Goal: Task Accomplishment & Management: Manage account settings

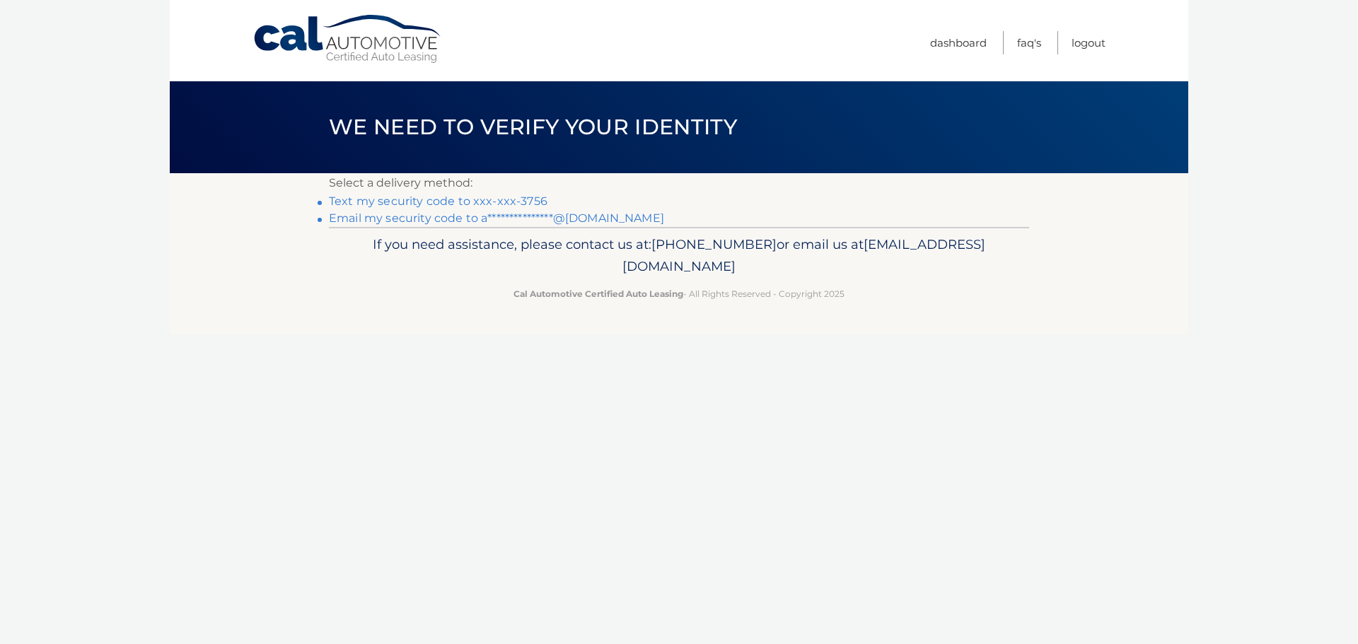
click at [474, 214] on link "**********" at bounding box center [496, 217] width 335 height 13
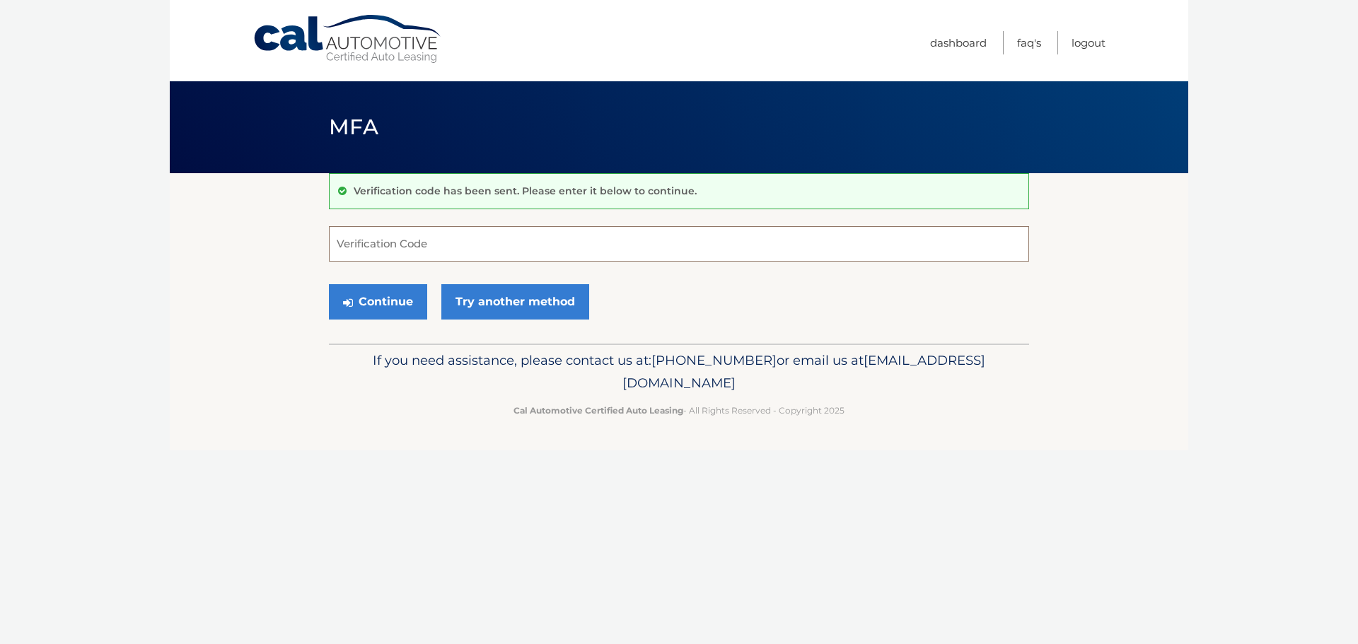
click at [497, 229] on input "Verification Code" at bounding box center [679, 243] width 700 height 35
paste input "386531"
click at [686, 252] on input "386531" at bounding box center [679, 243] width 700 height 35
click at [411, 302] on button "Continue" at bounding box center [378, 301] width 98 height 35
type input "386531"
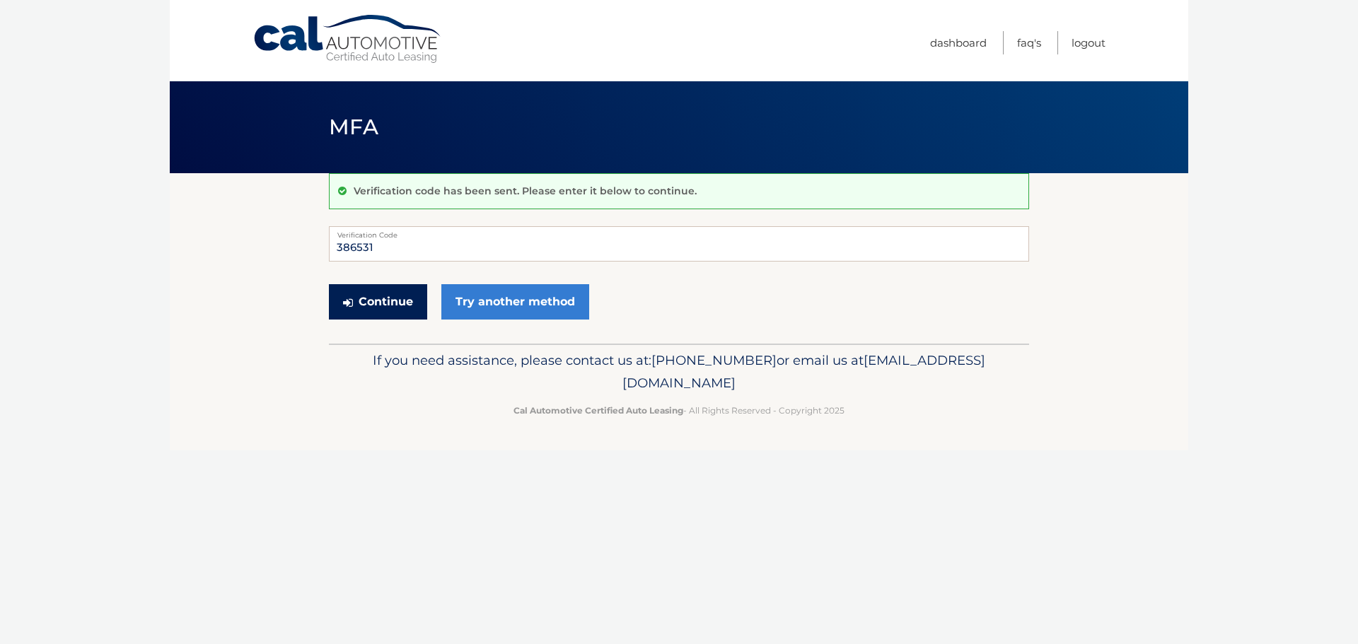
click at [400, 311] on button "Continue" at bounding box center [378, 301] width 98 height 35
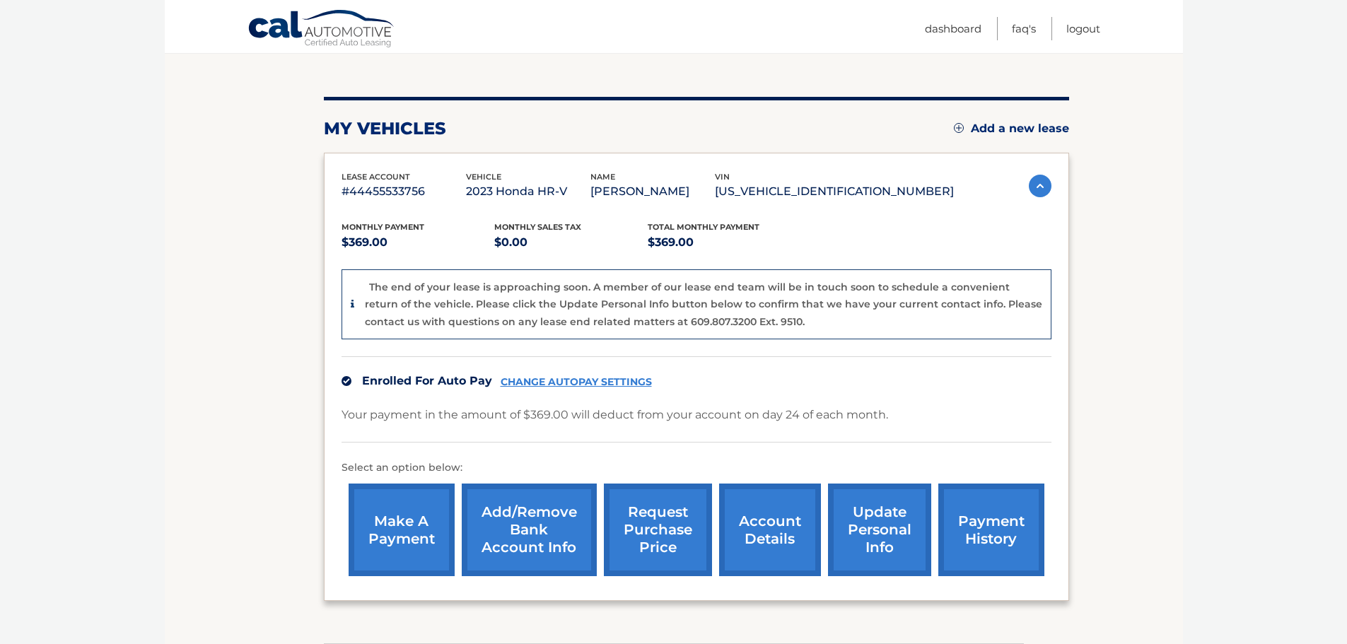
scroll to position [141, 0]
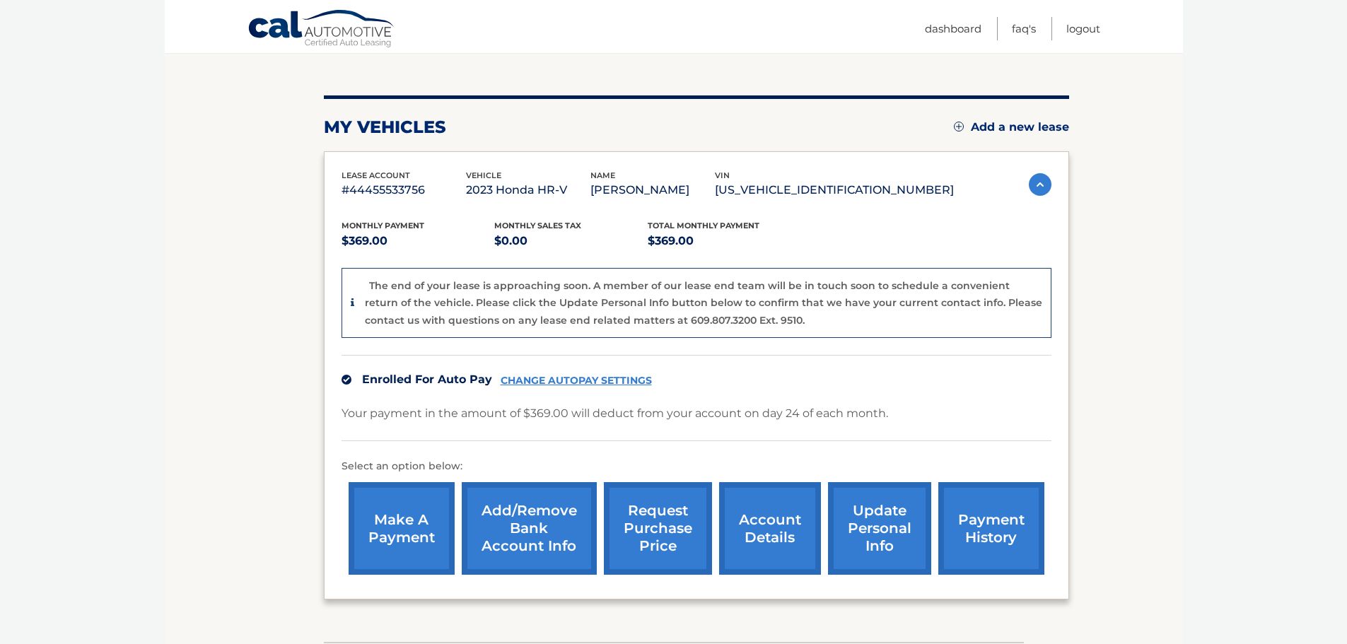
click at [629, 381] on link "CHANGE AUTOPAY SETTINGS" at bounding box center [576, 381] width 151 height 12
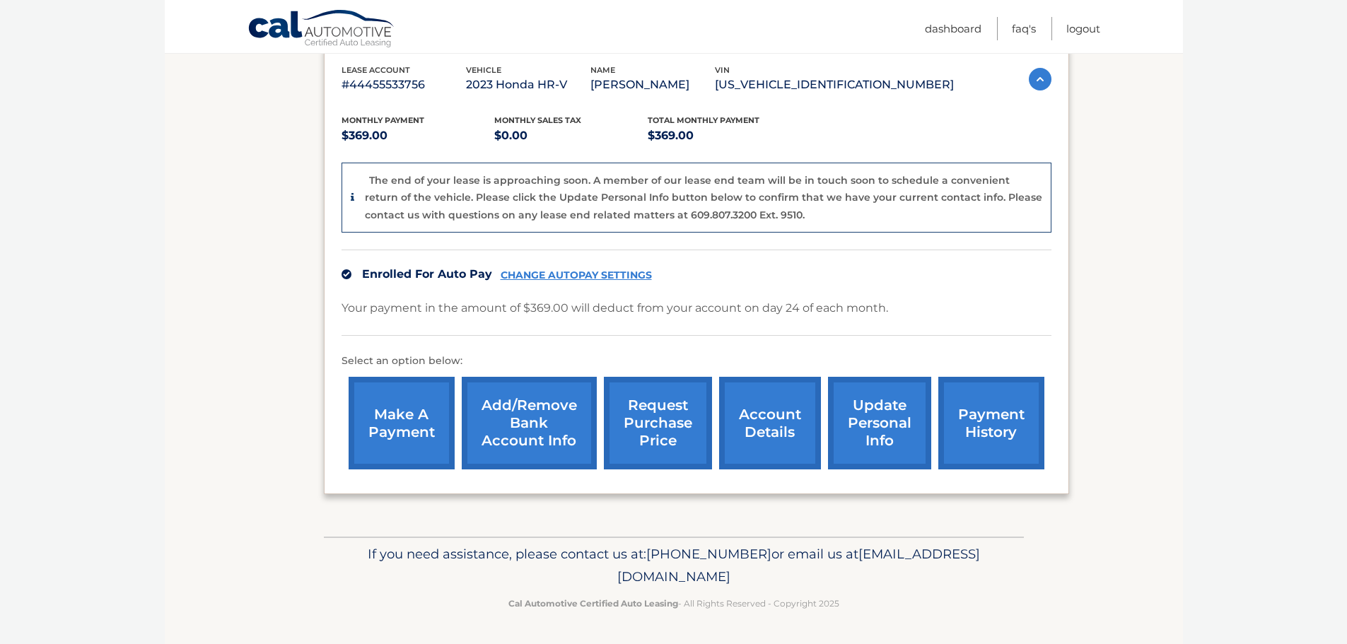
scroll to position [176, 0]
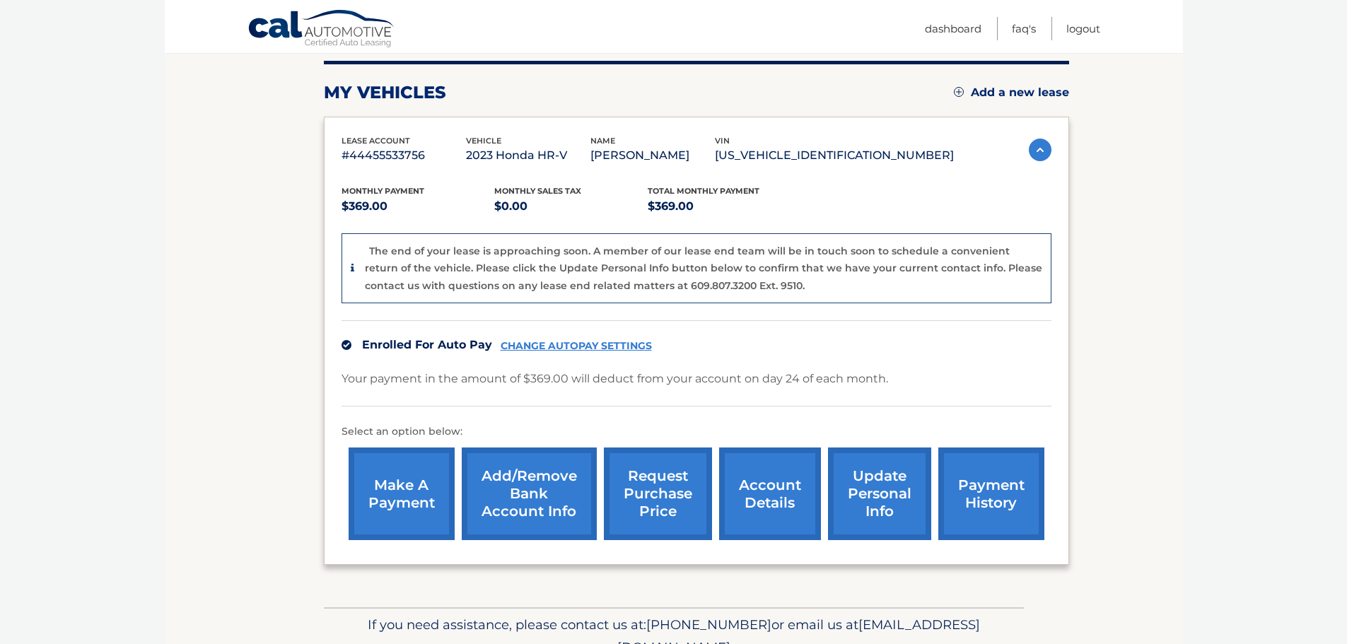
click at [1041, 143] on img at bounding box center [1040, 150] width 23 height 23
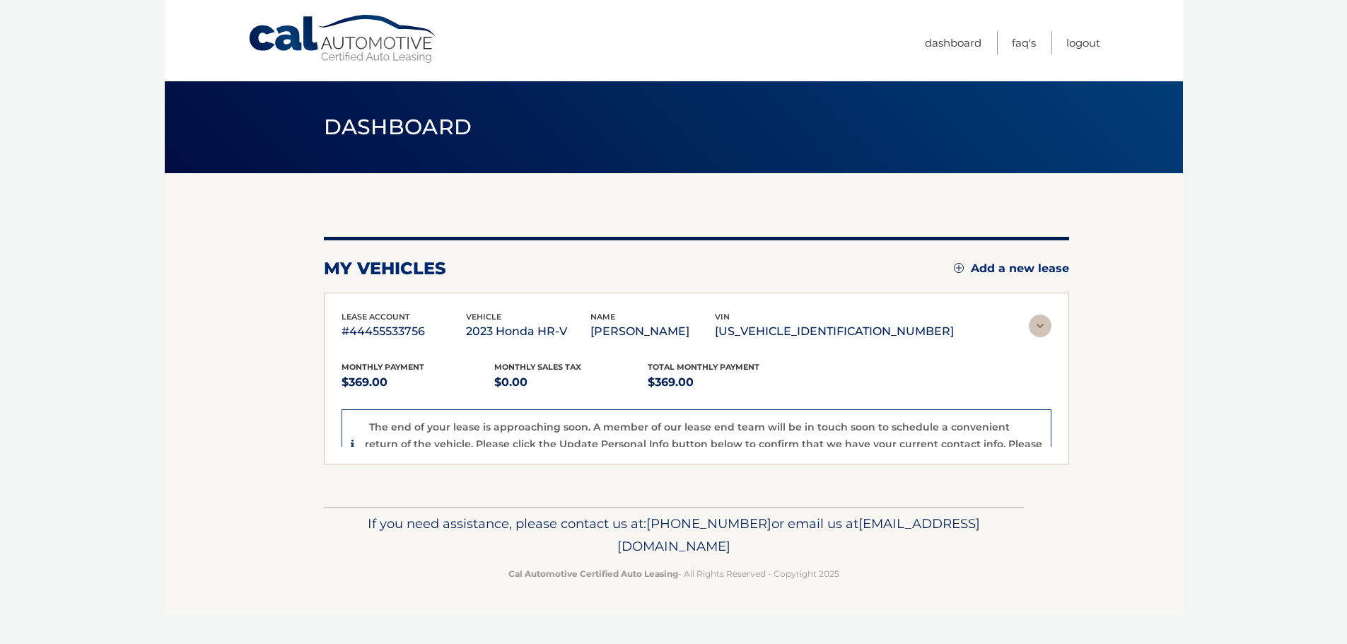
scroll to position [0, 0]
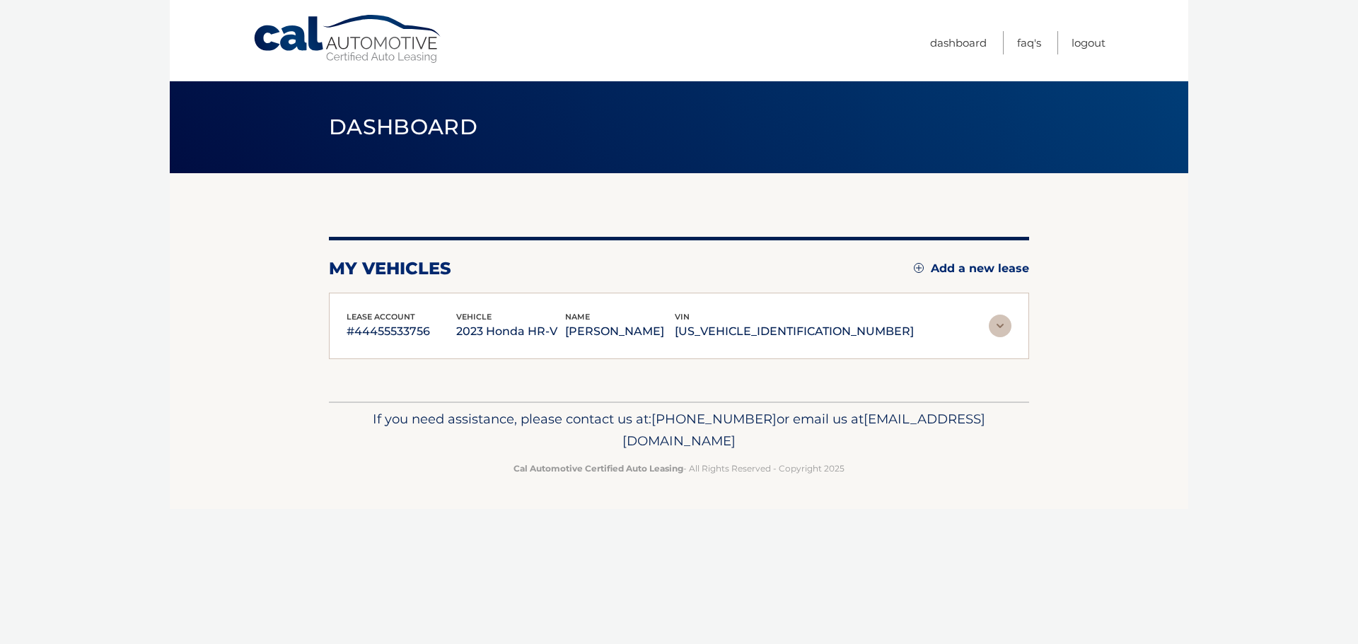
click at [1003, 321] on img at bounding box center [1000, 326] width 23 height 23
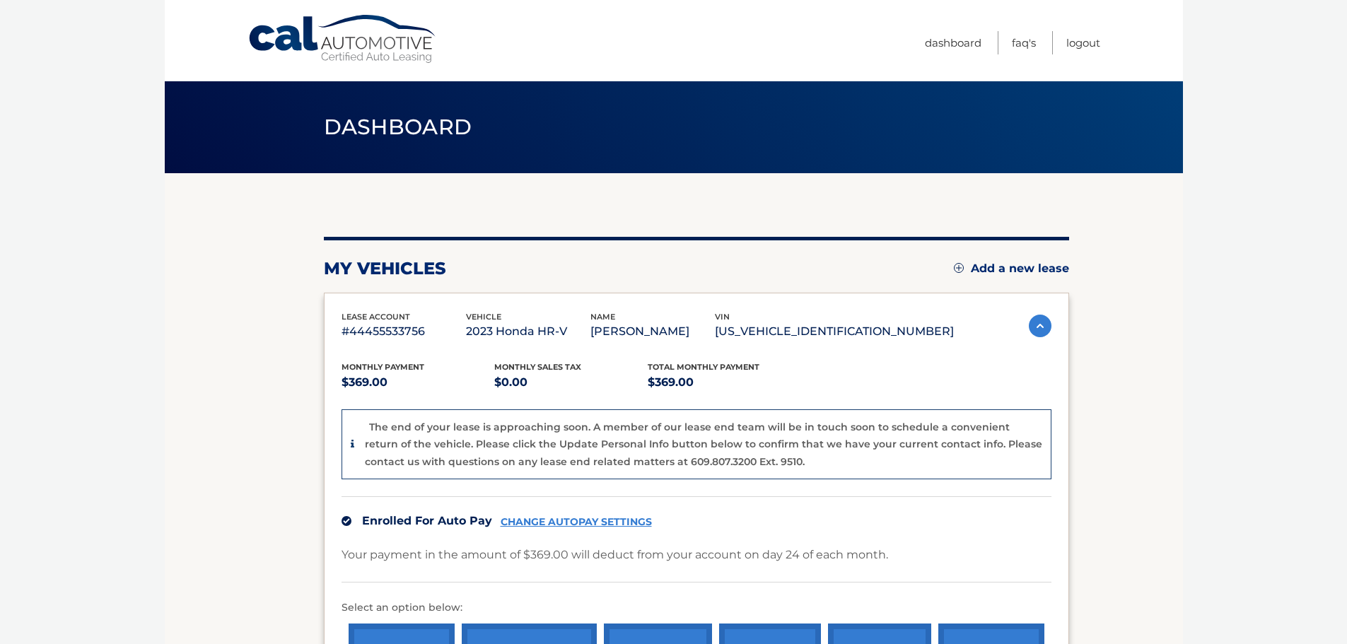
scroll to position [141, 0]
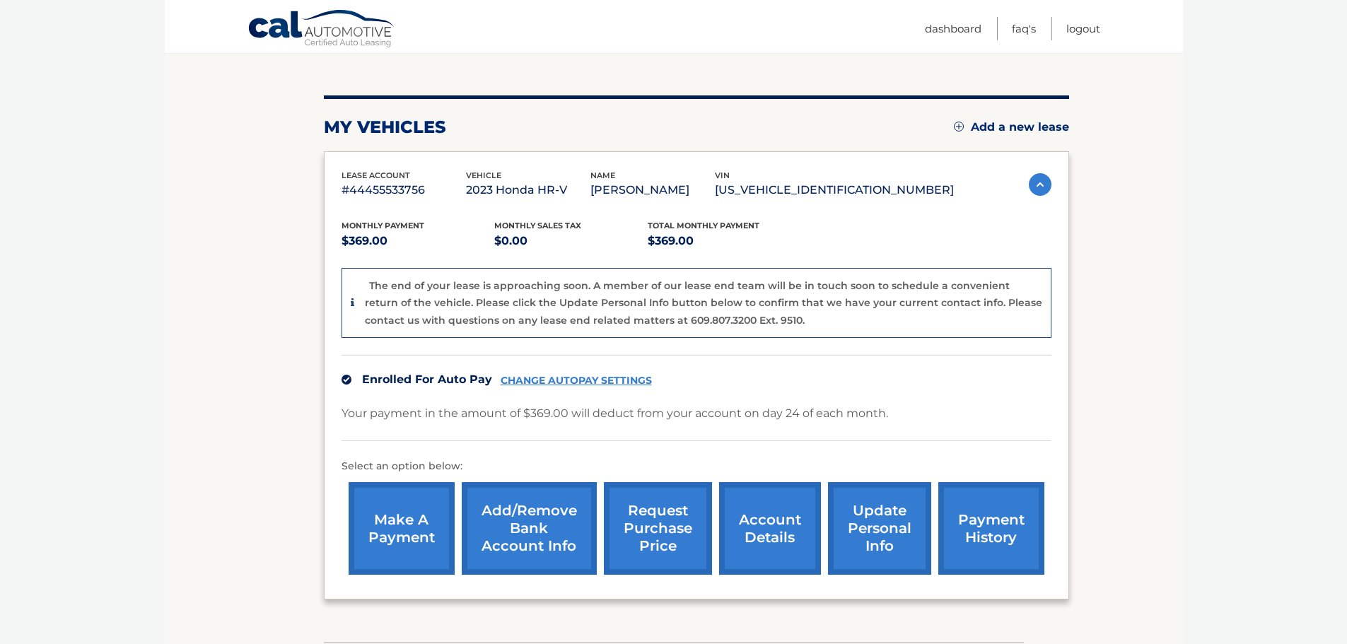
drag, startPoint x: 724, startPoint y: 372, endPoint x: 731, endPoint y: 393, distance: 22.4
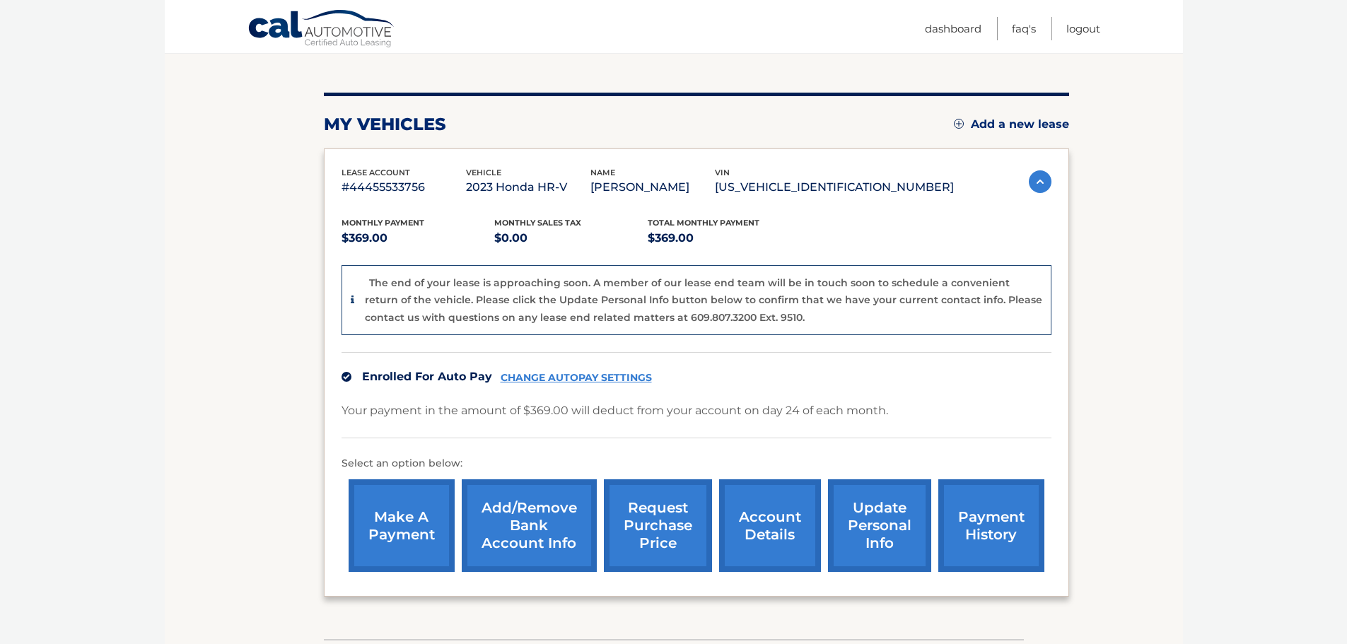
scroll to position [143, 0]
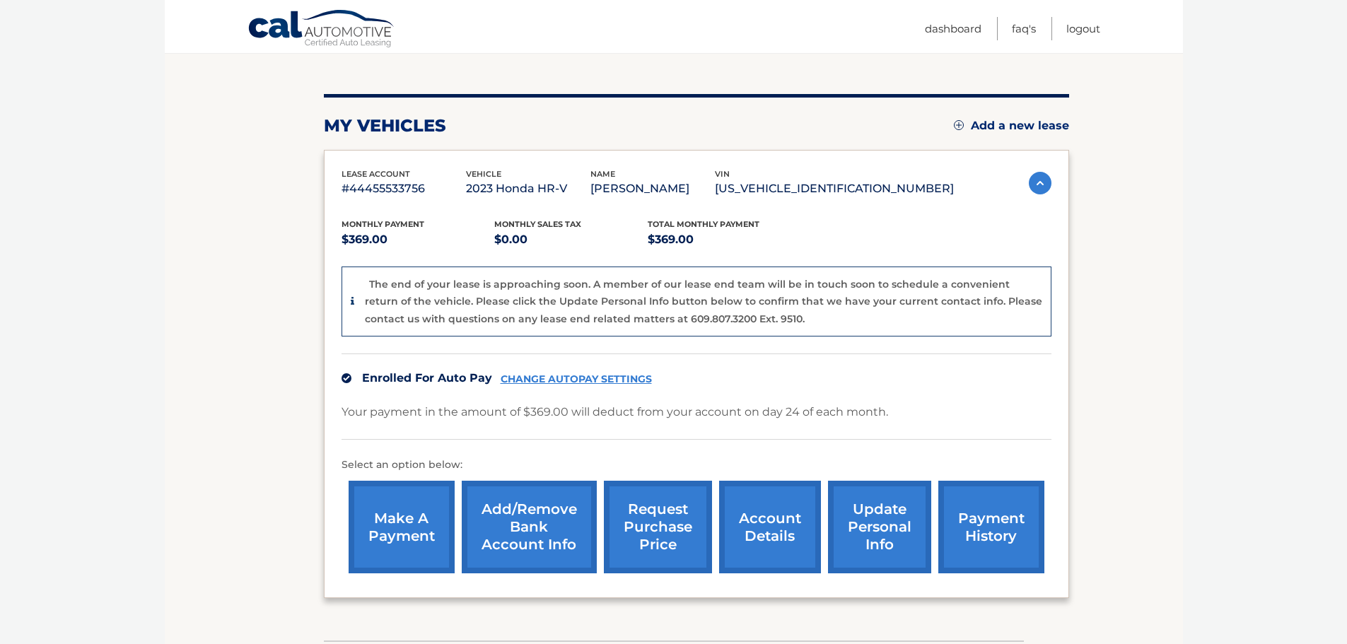
drag, startPoint x: 731, startPoint y: 394, endPoint x: 726, endPoint y: 369, distance: 25.8
click at [621, 380] on link "CHANGE AUTOPAY SETTINGS" at bounding box center [576, 379] width 151 height 12
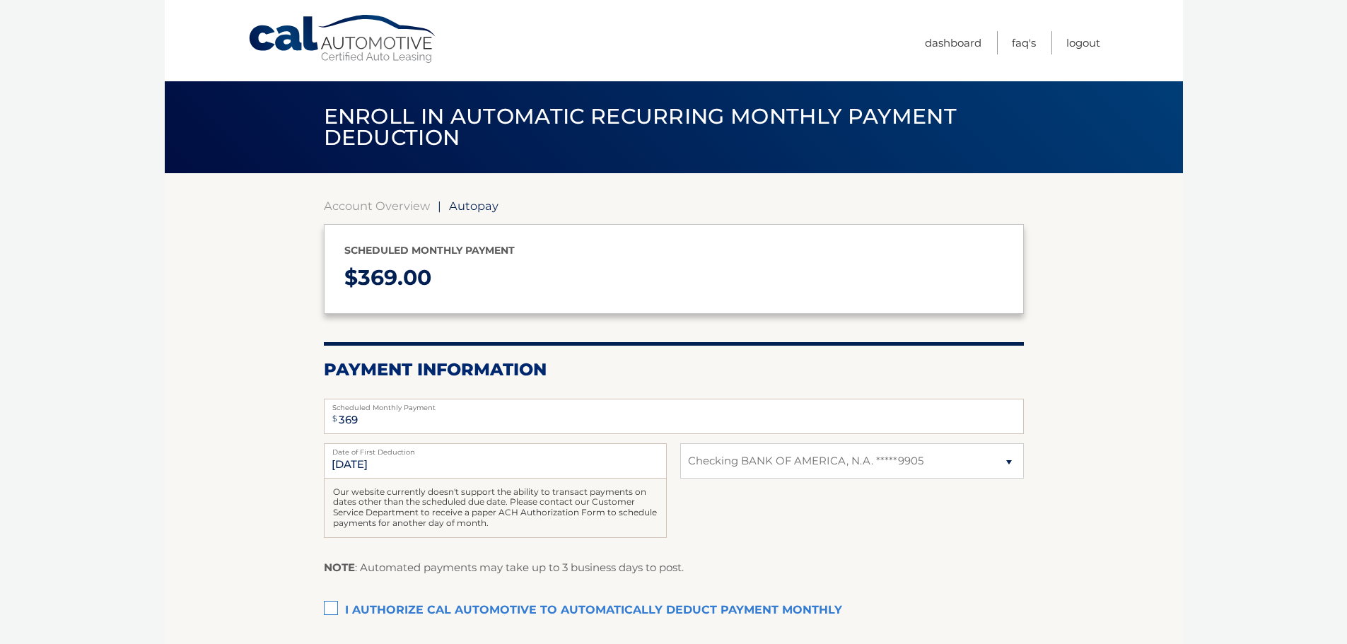
select select "MTU3MDQ5NzctNTc2OS00MDk1LTlmMDktZDRiNmRjMWE5YWRj"
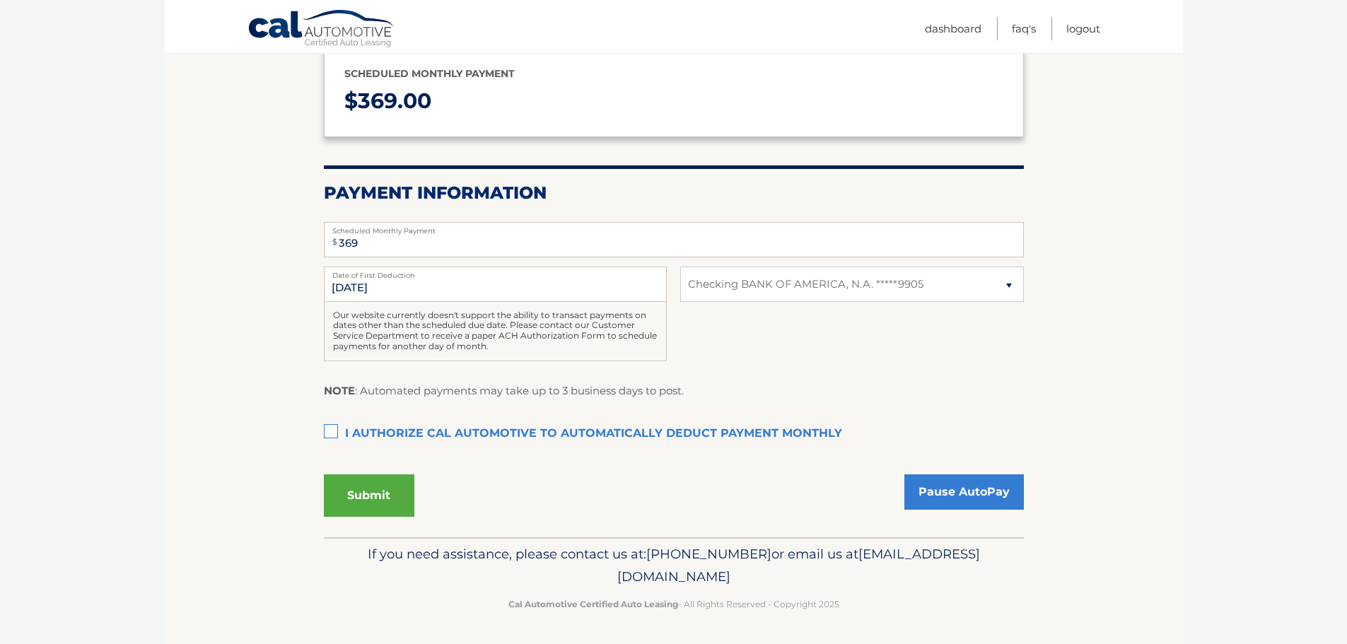
scroll to position [35, 0]
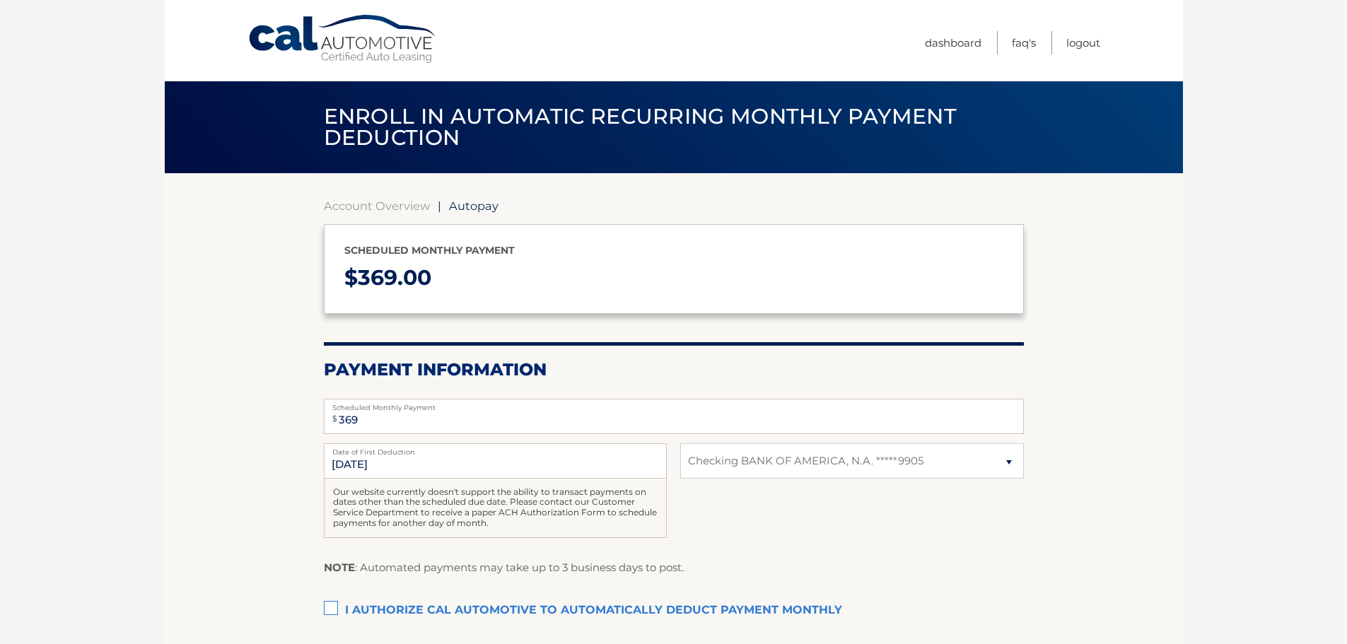
select select "MTU3MDQ5NzctNTc2OS00MDk1LTlmMDktZDRiNmRjMWE5YWRj"
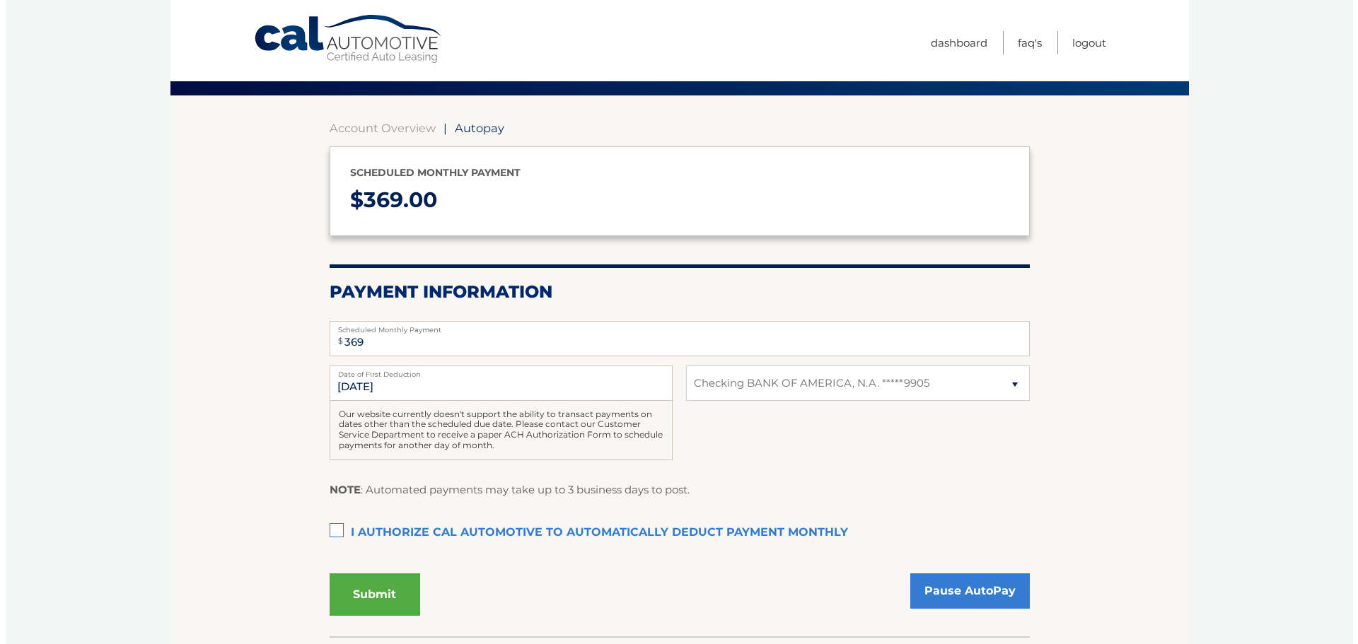
scroll to position [177, 0]
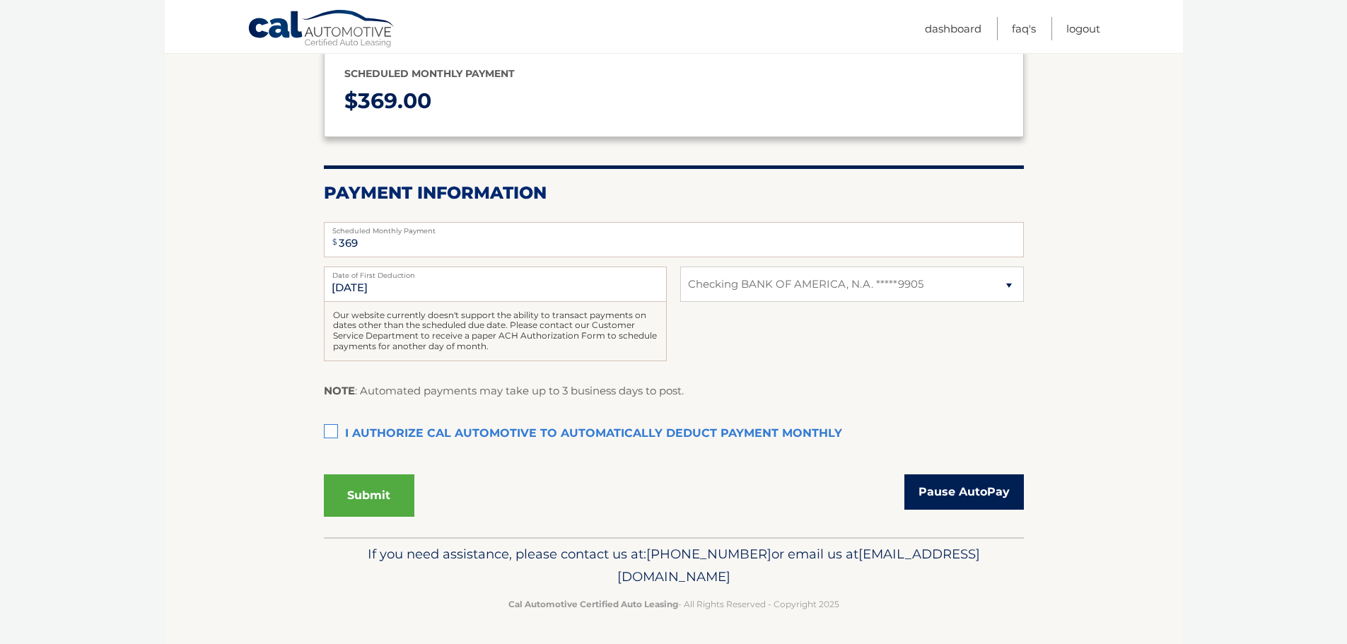
click at [985, 494] on link "Pause AutoPay" at bounding box center [965, 492] width 120 height 35
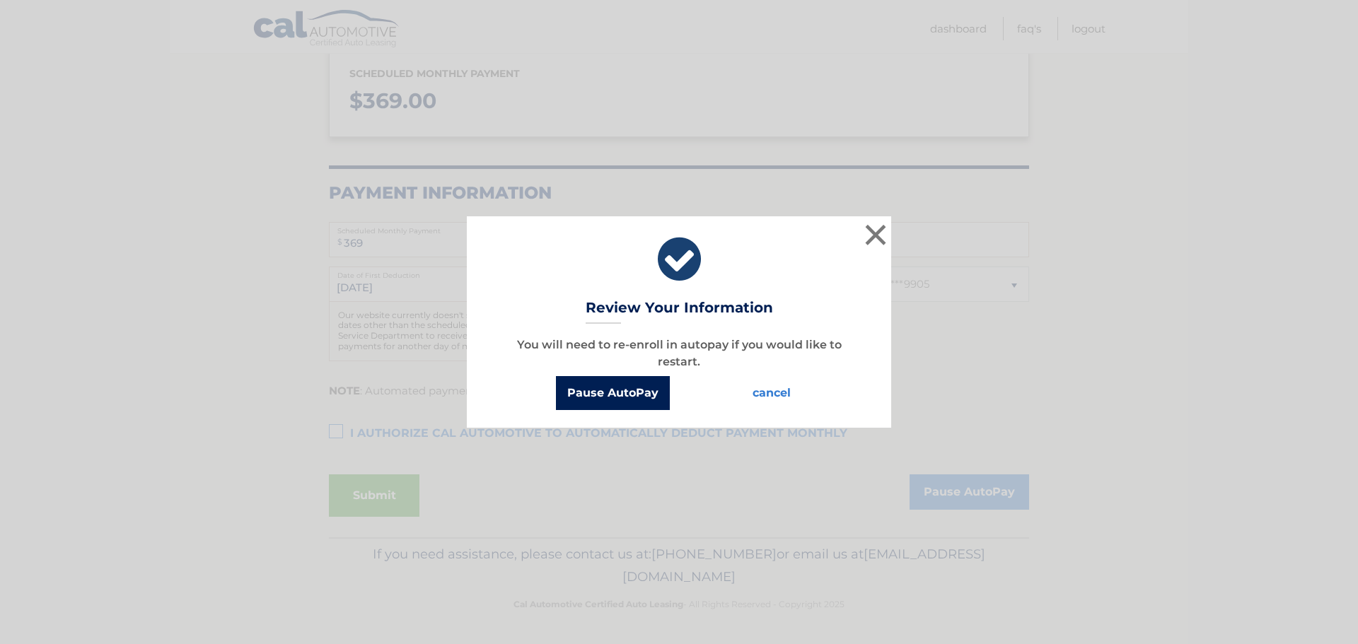
click at [654, 399] on button "Pause AutoPay" at bounding box center [613, 393] width 114 height 34
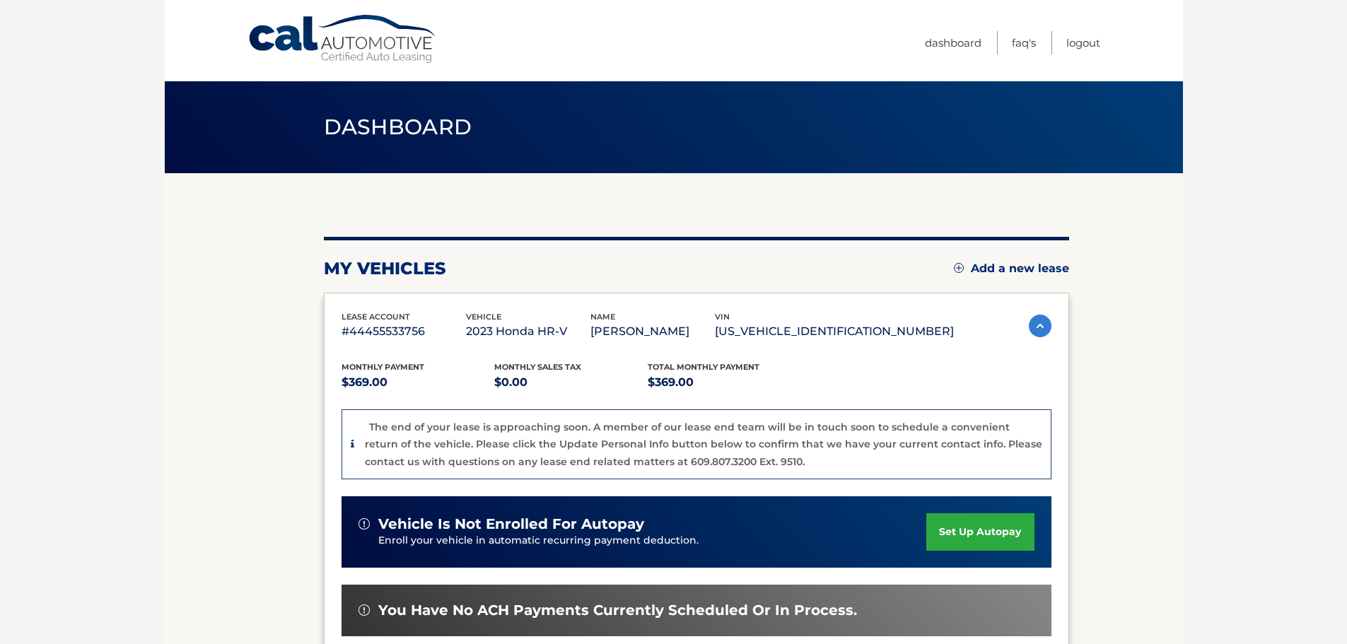
click at [367, 265] on h2 "my vehicles" at bounding box center [385, 268] width 122 height 21
click at [393, 131] on span "Dashboard" at bounding box center [398, 127] width 149 height 26
click at [376, 64] on div "Menu Dashboard FAQ's Logout" at bounding box center [674, 40] width 853 height 81
click at [458, 46] on nav "Menu Dashboard FAQ's Logout" at bounding box center [775, 40] width 651 height 81
click at [395, 52] on link "Cal Automotive" at bounding box center [343, 39] width 191 height 50
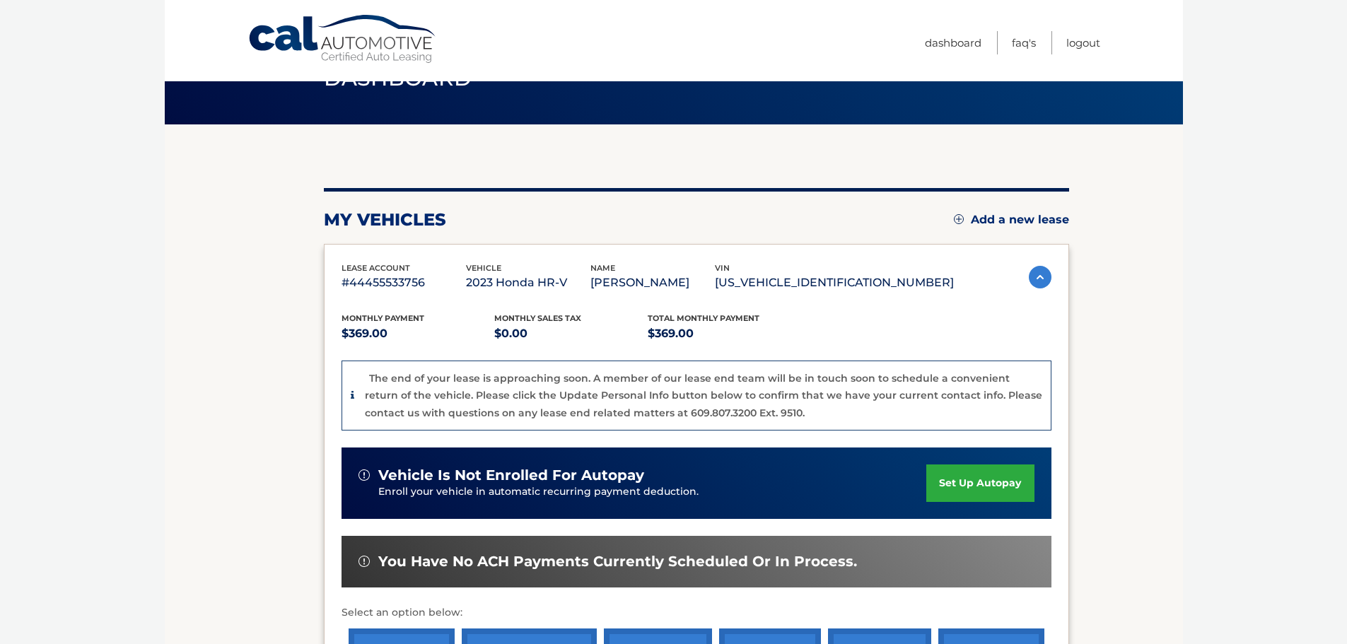
scroll to position [141, 0]
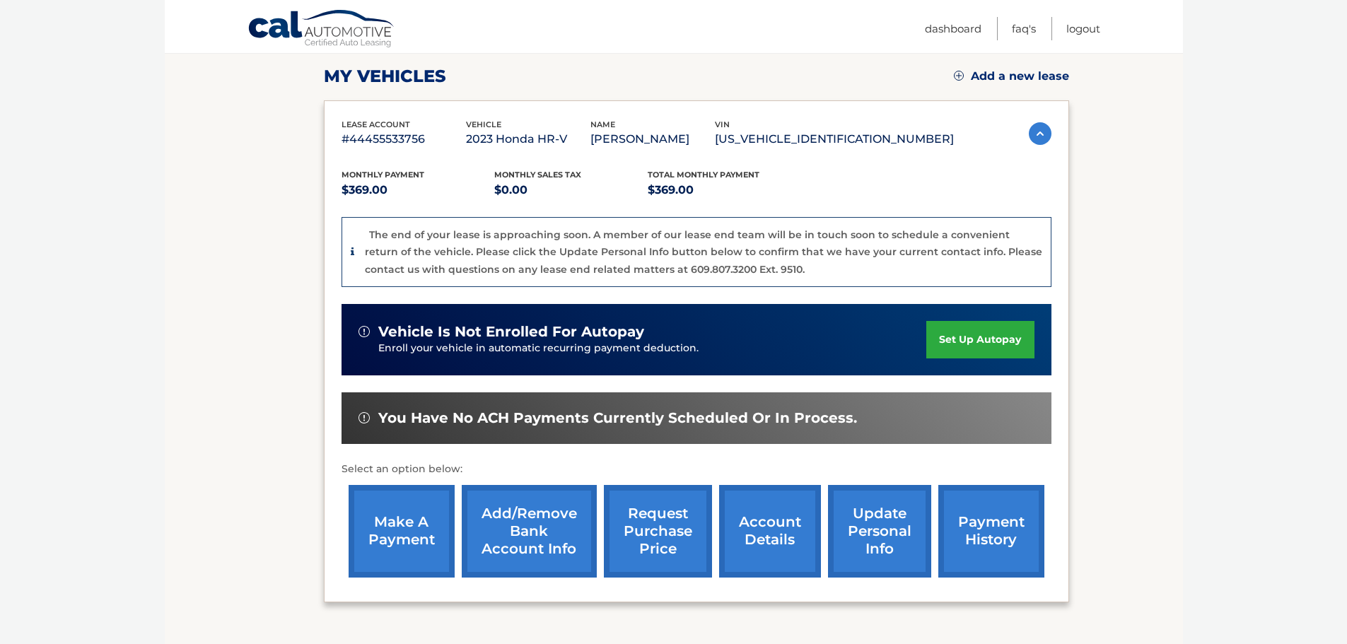
drag, startPoint x: 1163, startPoint y: 291, endPoint x: 1164, endPoint y: 321, distance: 29.7
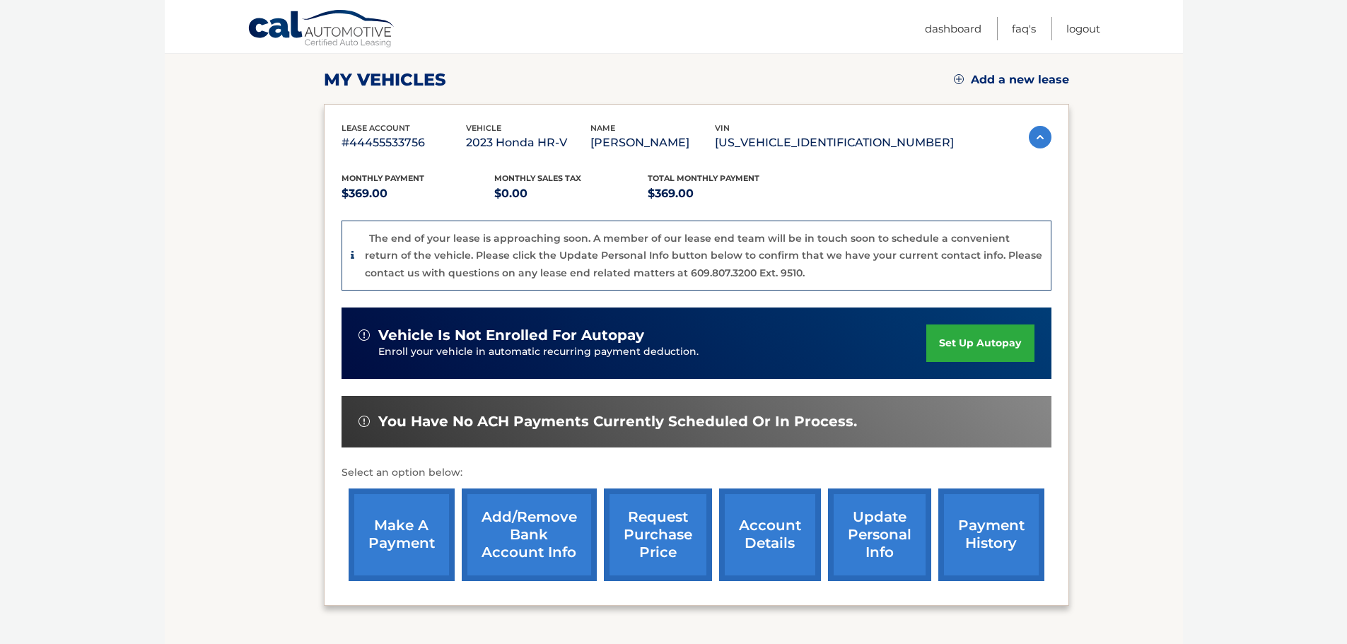
drag, startPoint x: 1164, startPoint y: 321, endPoint x: 1161, endPoint y: 295, distance: 26.3
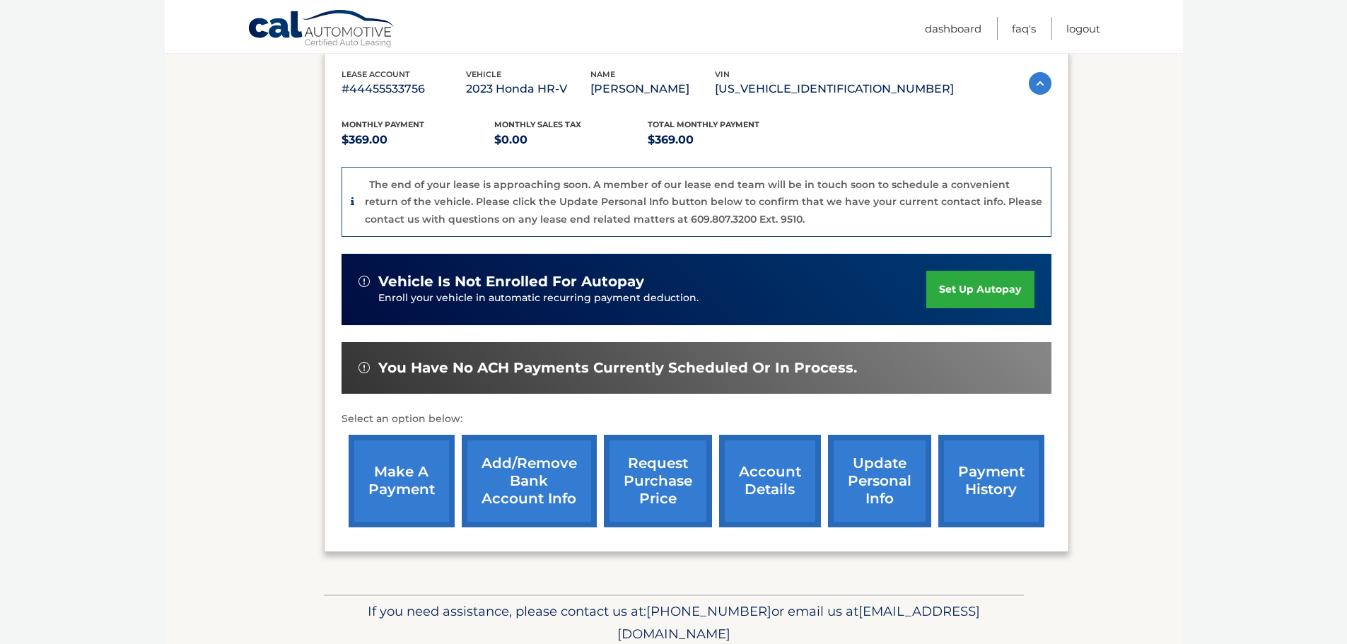
drag, startPoint x: 1161, startPoint y: 294, endPoint x: 1157, endPoint y: 323, distance: 28.6
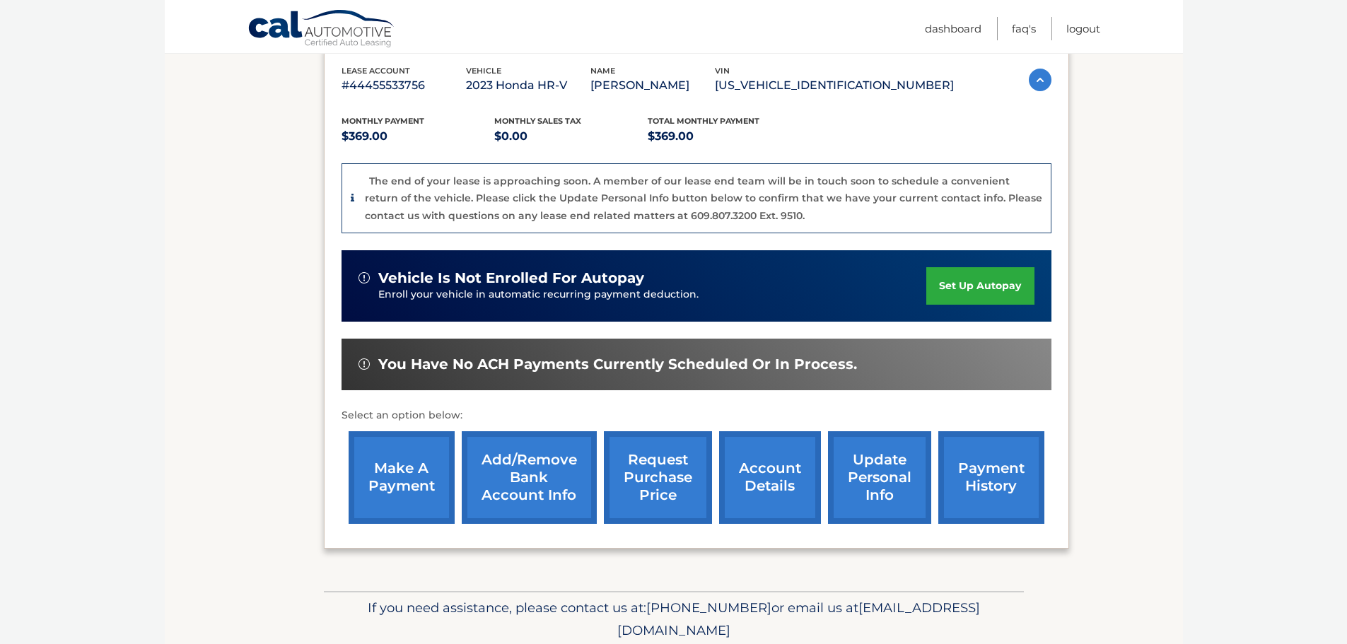
click at [570, 485] on link "Add/Remove bank account info" at bounding box center [529, 477] width 135 height 93
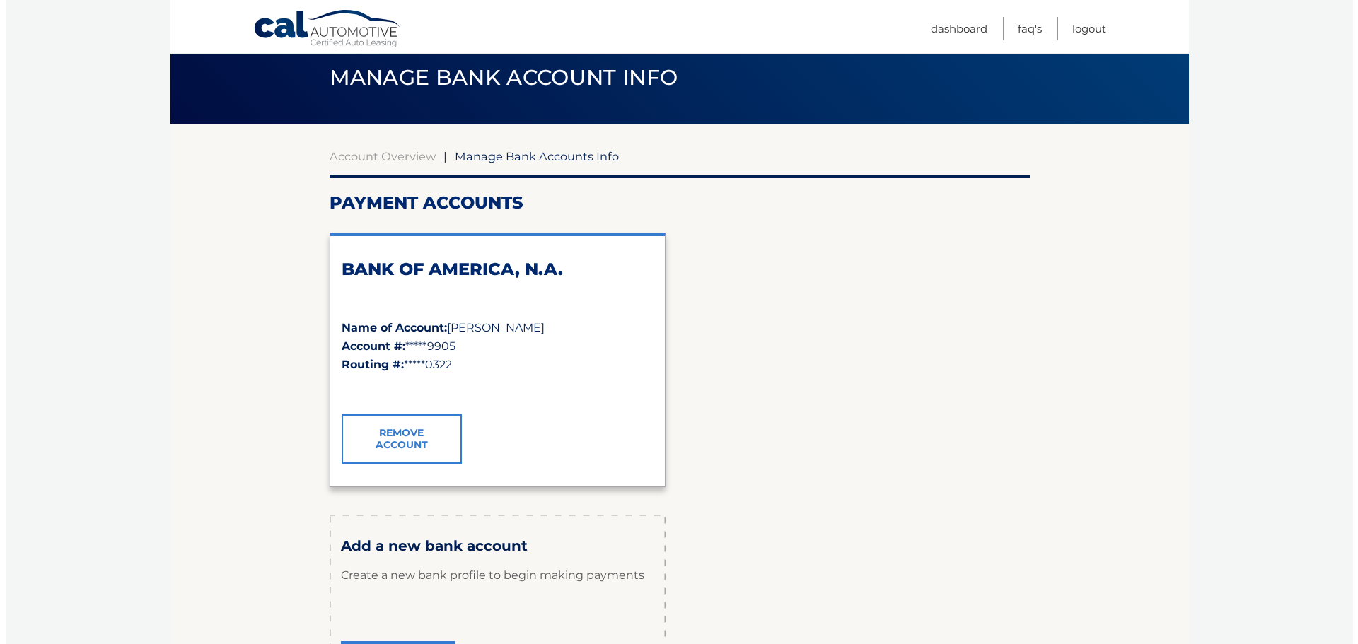
scroll to position [212, 0]
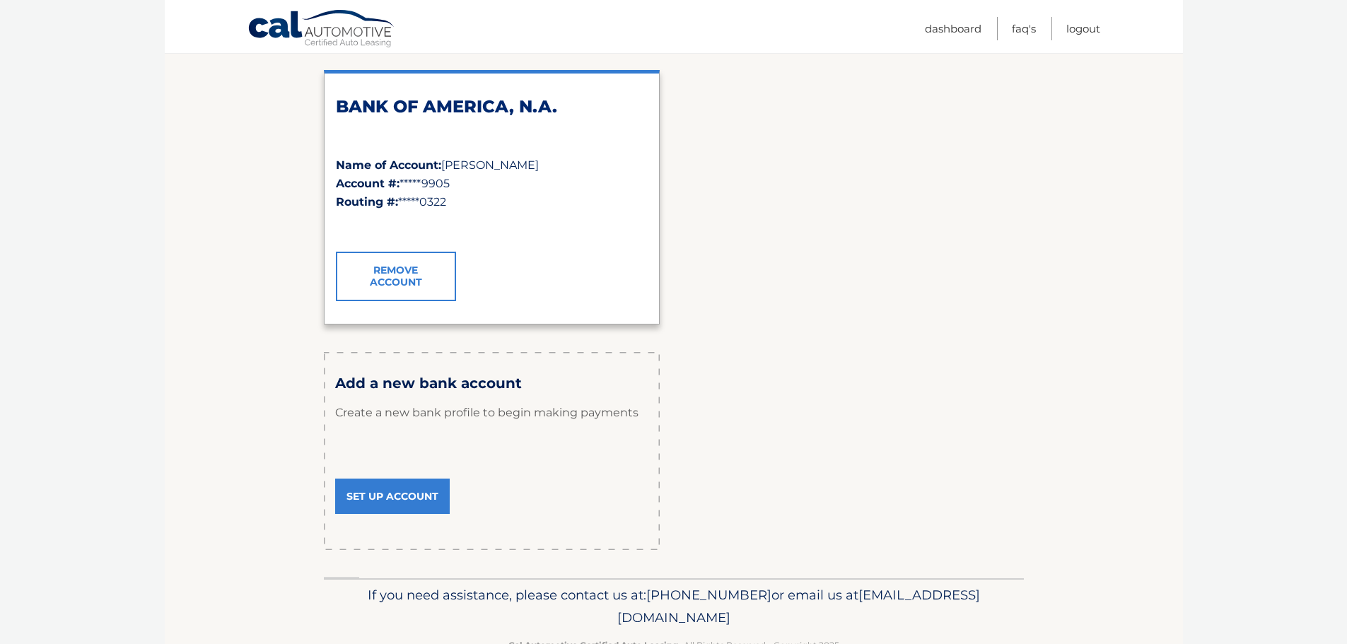
click at [410, 274] on link "Remove Account" at bounding box center [396, 277] width 120 height 50
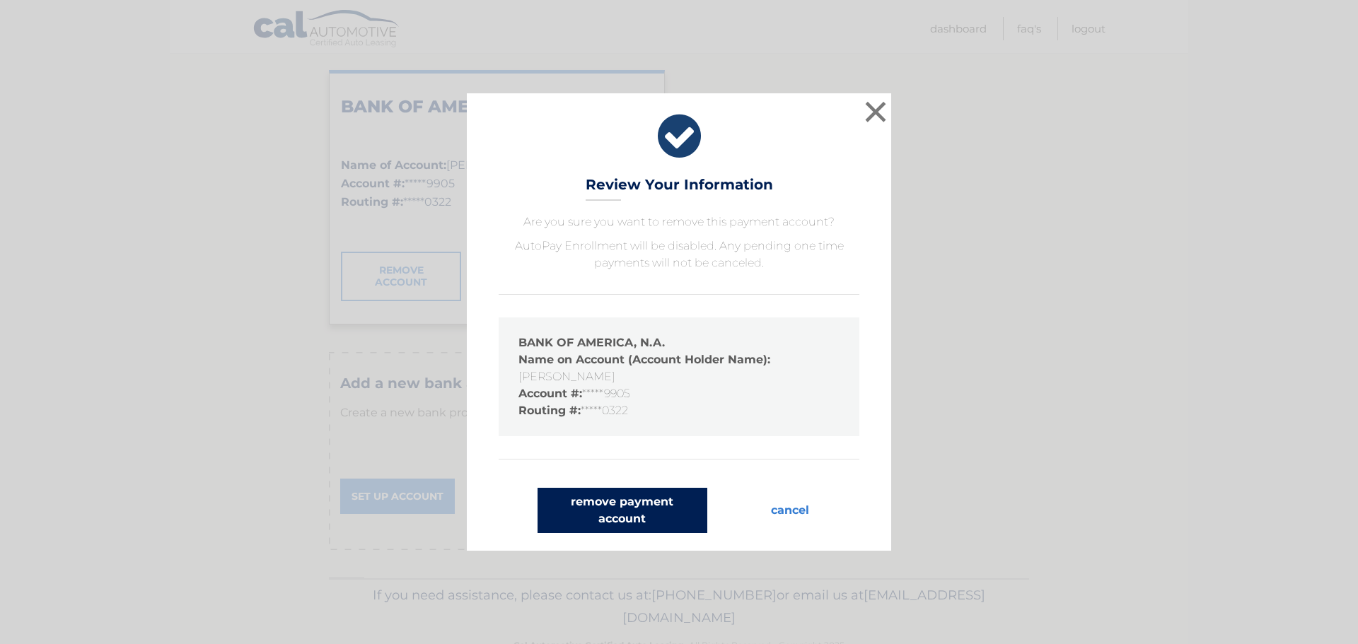
click at [592, 511] on button "remove payment account" at bounding box center [623, 510] width 170 height 45
click at [631, 516] on button "remove payment account" at bounding box center [623, 510] width 170 height 45
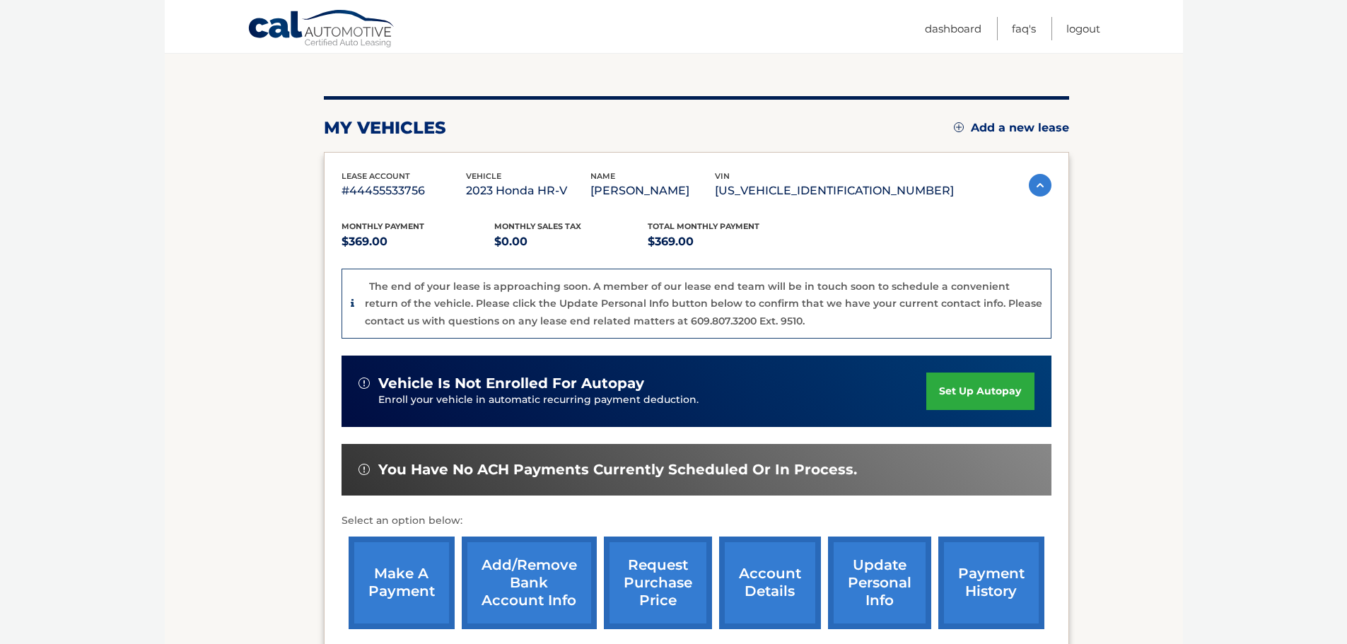
scroll to position [141, 0]
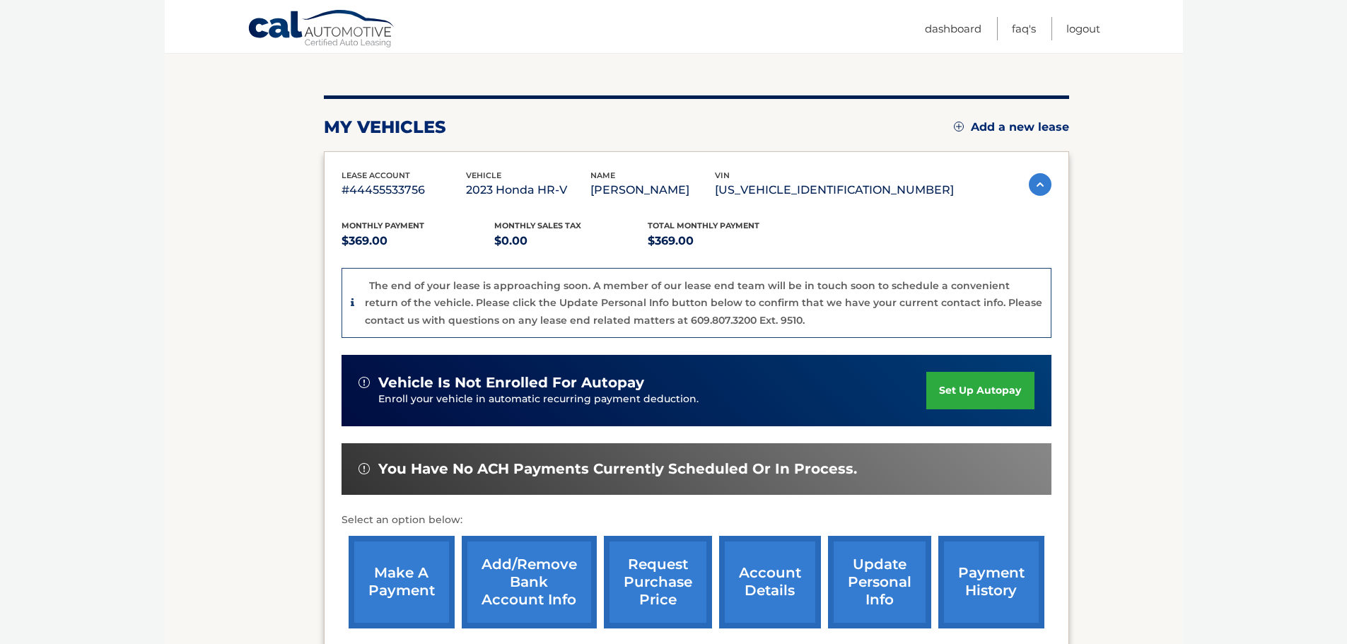
click at [488, 577] on link "Add/Remove bank account info" at bounding box center [529, 582] width 135 height 93
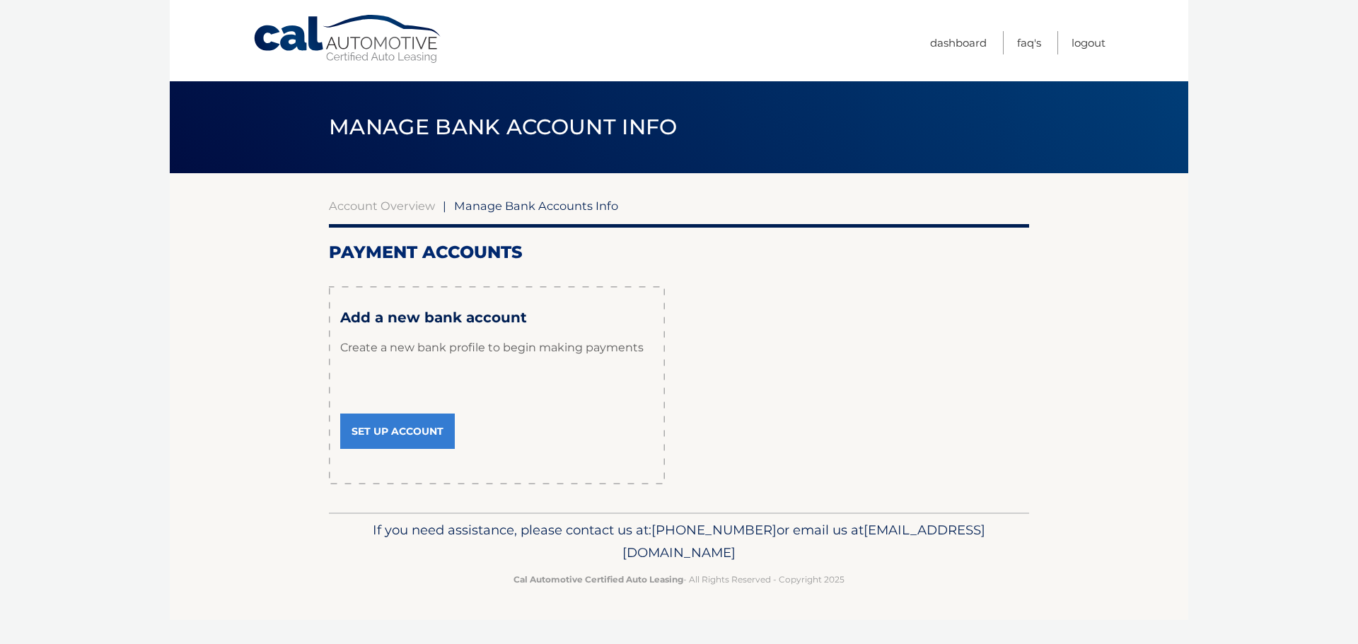
click at [379, 78] on div "Menu Dashboard FAQ's Logout" at bounding box center [679, 40] width 853 height 81
click at [379, 65] on div "Menu Dashboard FAQ's Logout" at bounding box center [679, 40] width 853 height 81
click at [383, 55] on link "Cal Automotive" at bounding box center [348, 39] width 191 height 50
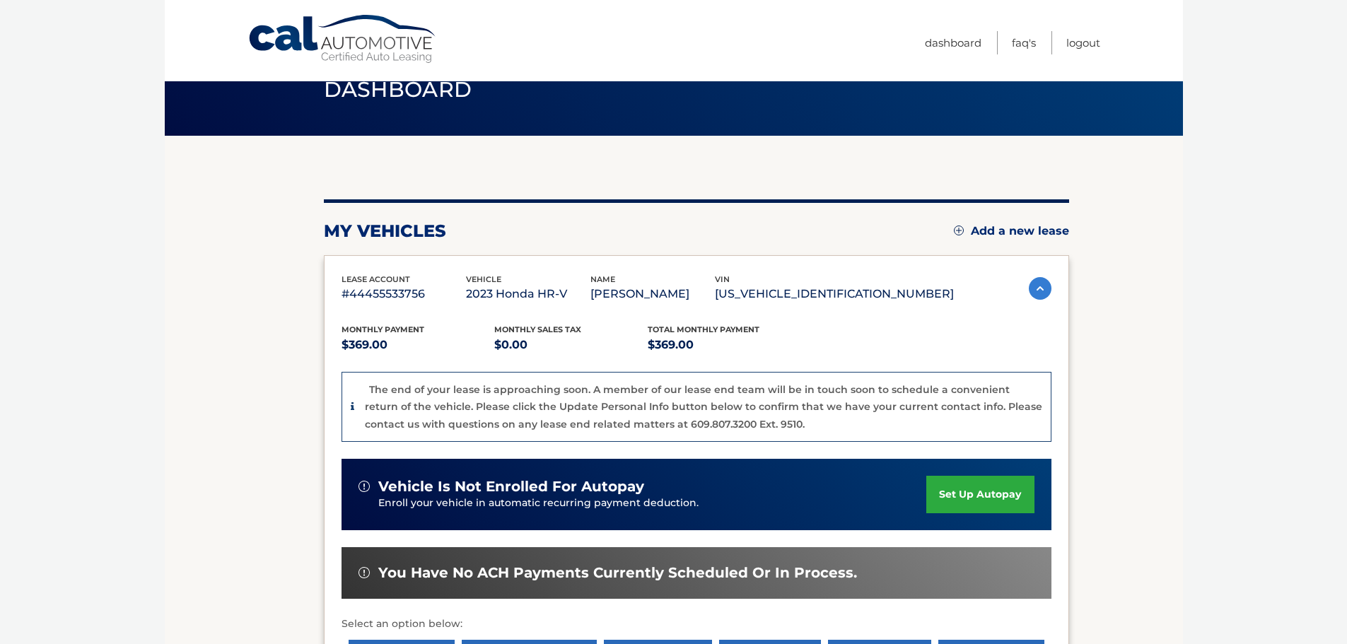
scroll to position [71, 0]
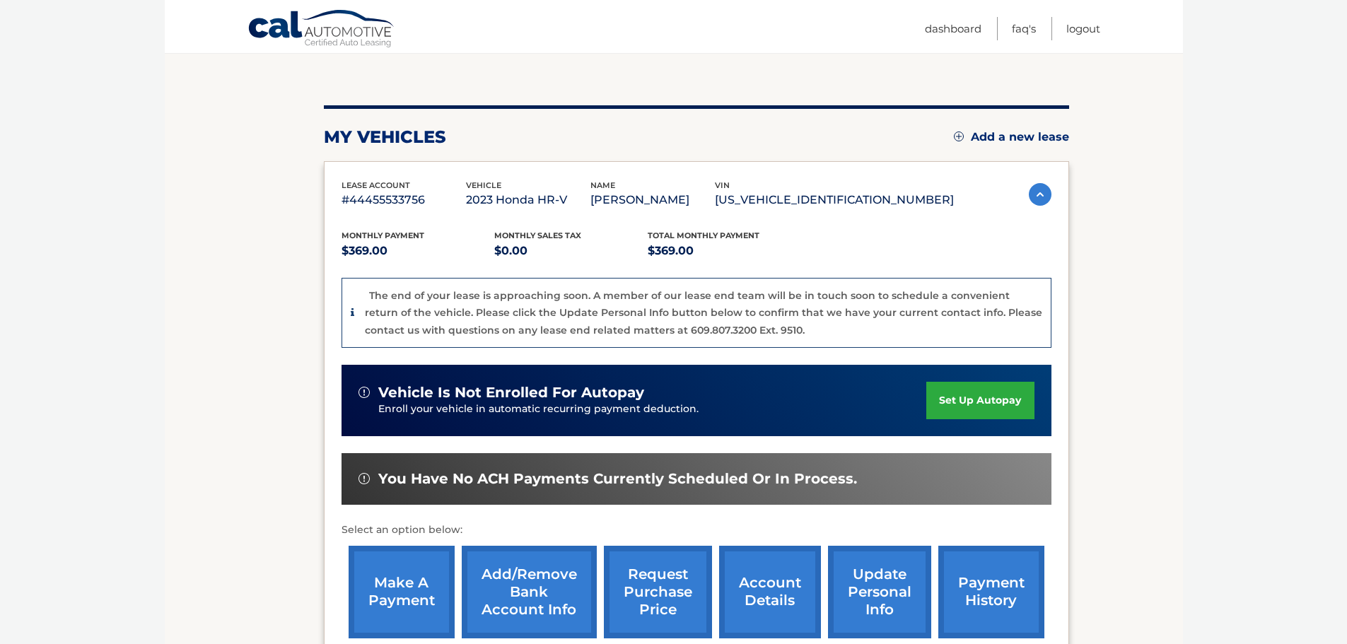
drag, startPoint x: 1146, startPoint y: 336, endPoint x: 1142, endPoint y: 389, distance: 53.2
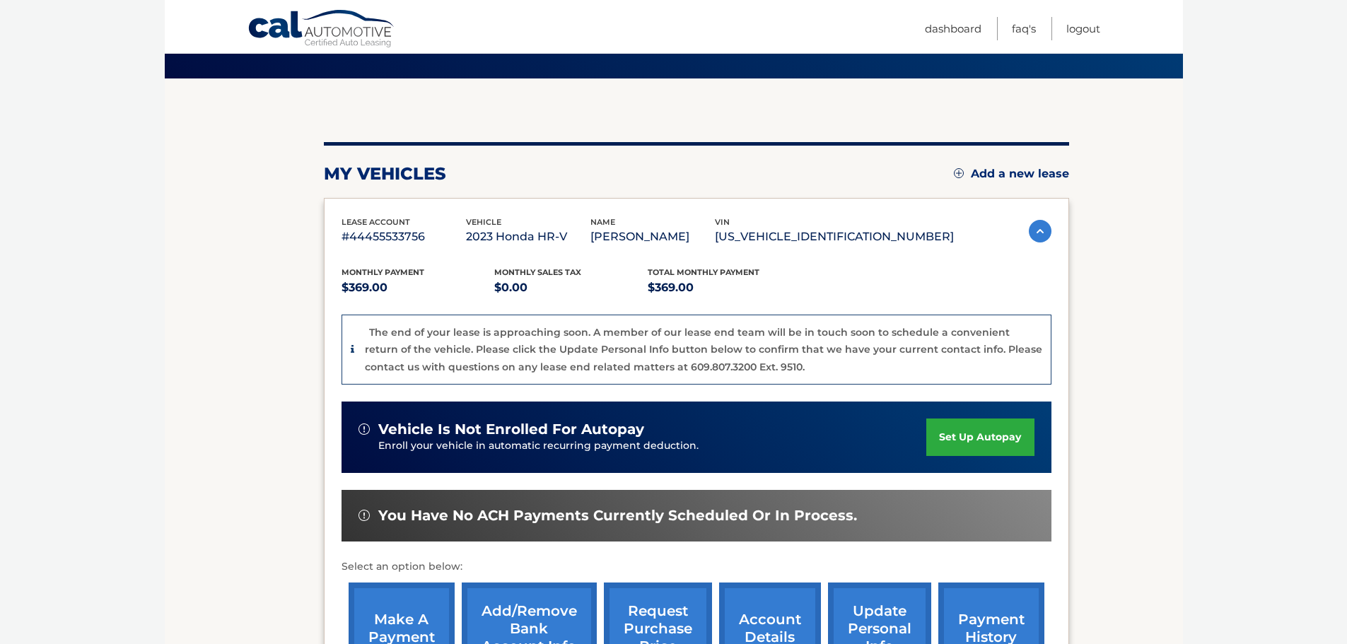
drag, startPoint x: 1140, startPoint y: 395, endPoint x: 1135, endPoint y: 340, distance: 55.4
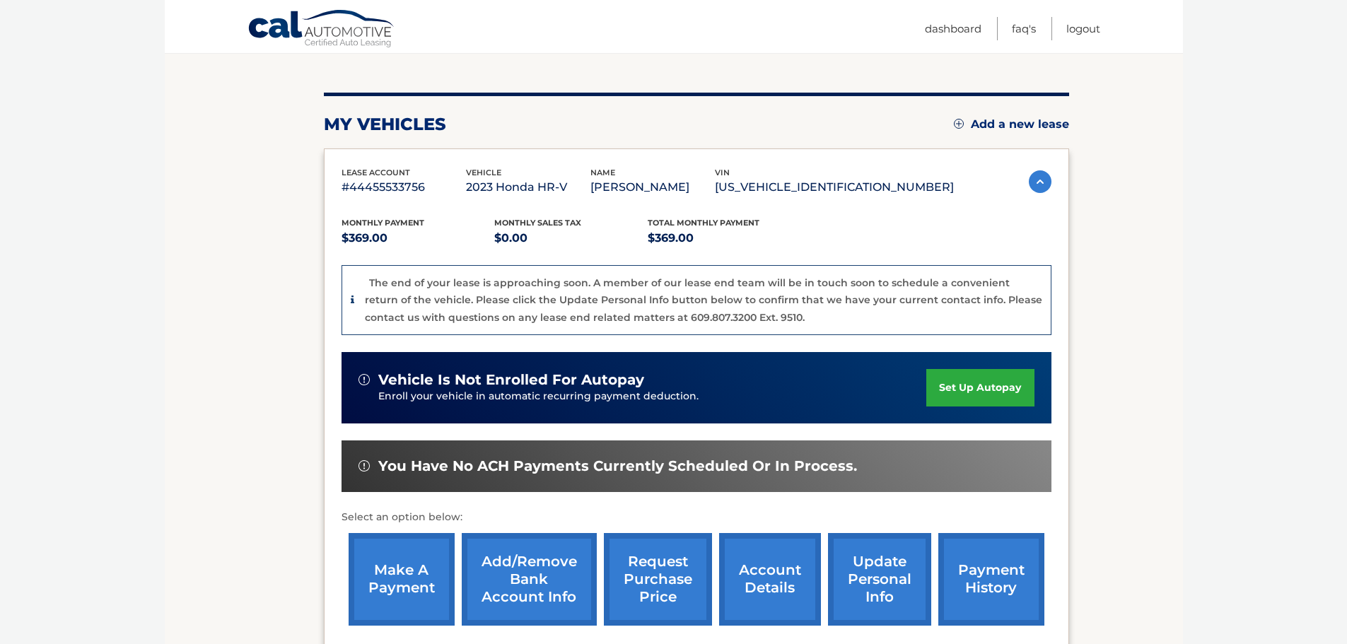
drag, startPoint x: 1135, startPoint y: 340, endPoint x: 1127, endPoint y: 392, distance: 52.3
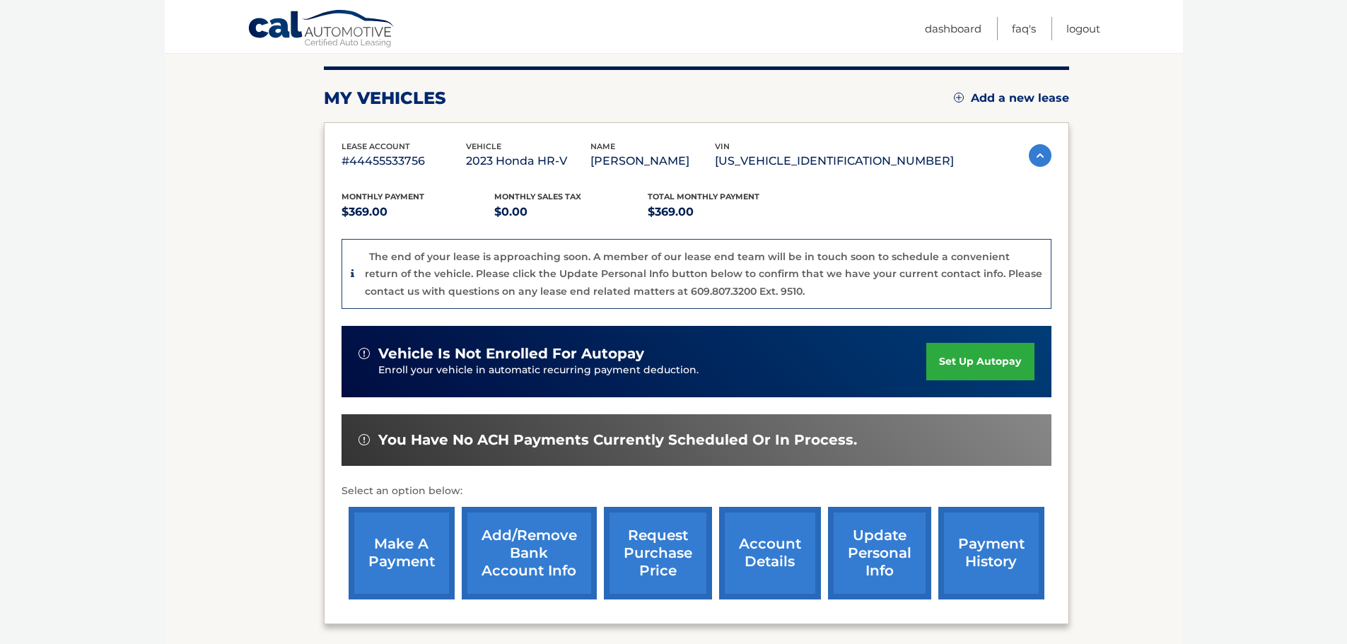
drag, startPoint x: 1114, startPoint y: 349, endPoint x: 1116, endPoint y: 383, distance: 34.0
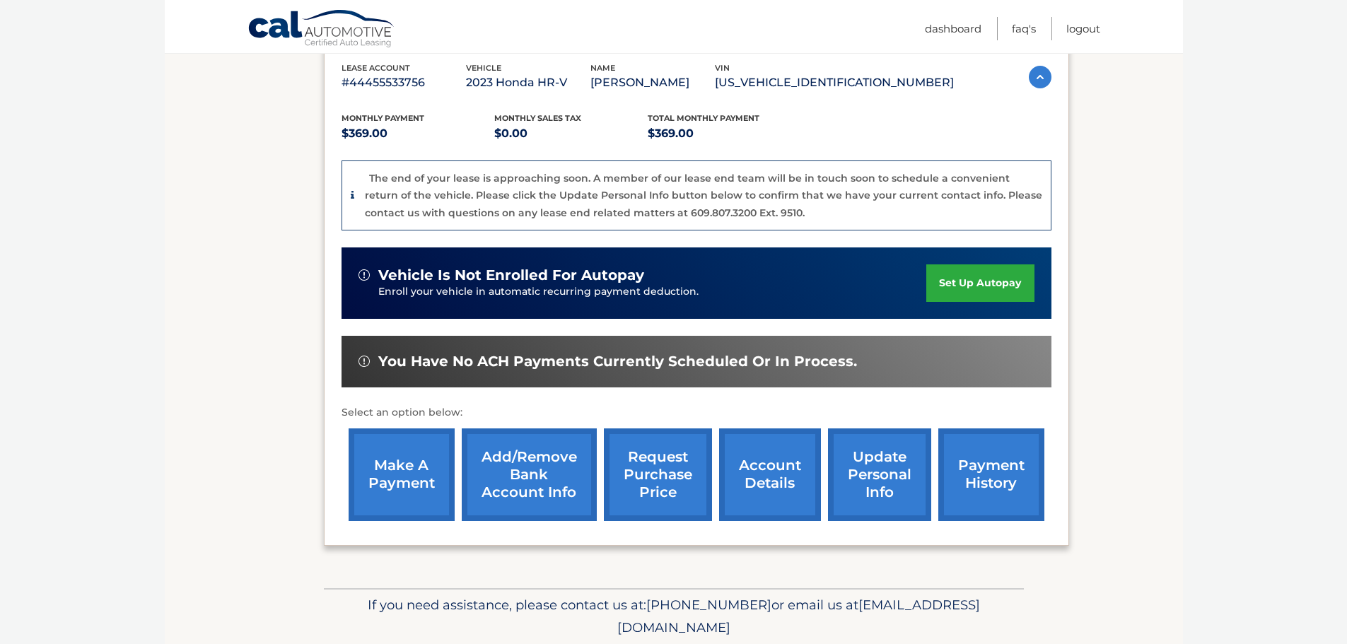
scroll to position [270, 0]
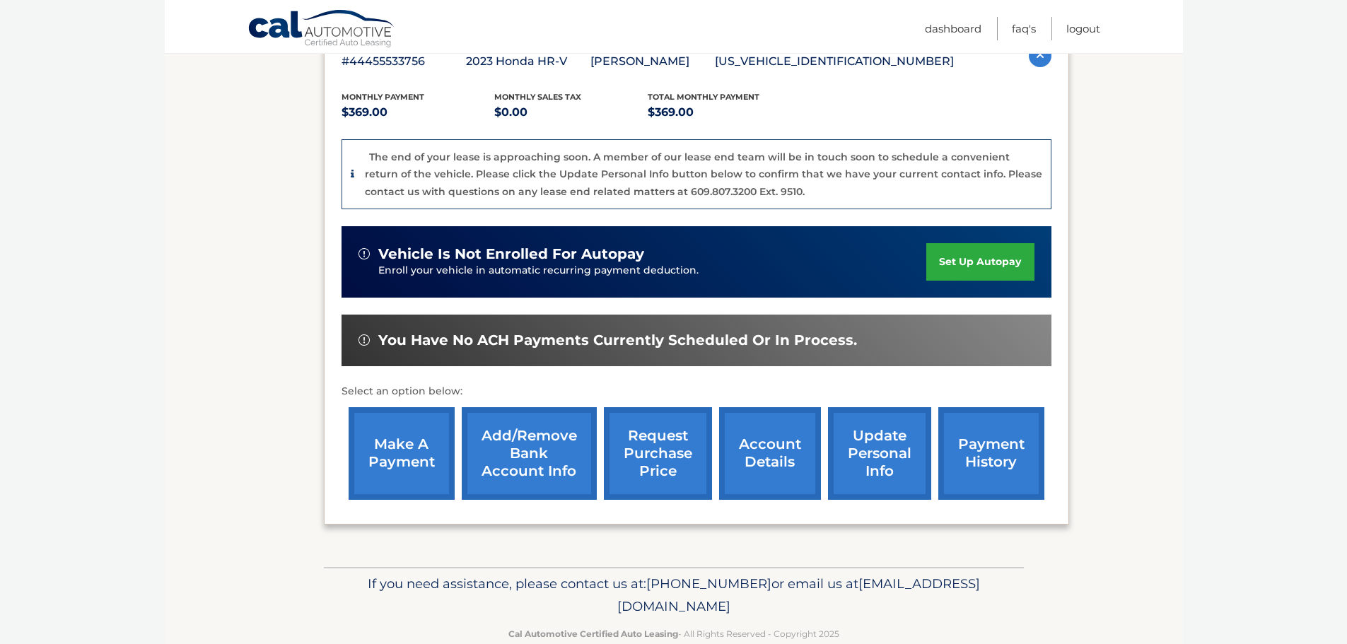
drag, startPoint x: 1114, startPoint y: 382, endPoint x: 1104, endPoint y: 431, distance: 50.5
click at [1073, 31] on link "Logout" at bounding box center [1084, 28] width 34 height 23
